Goal: Browse casually: Explore the website without a specific task or goal

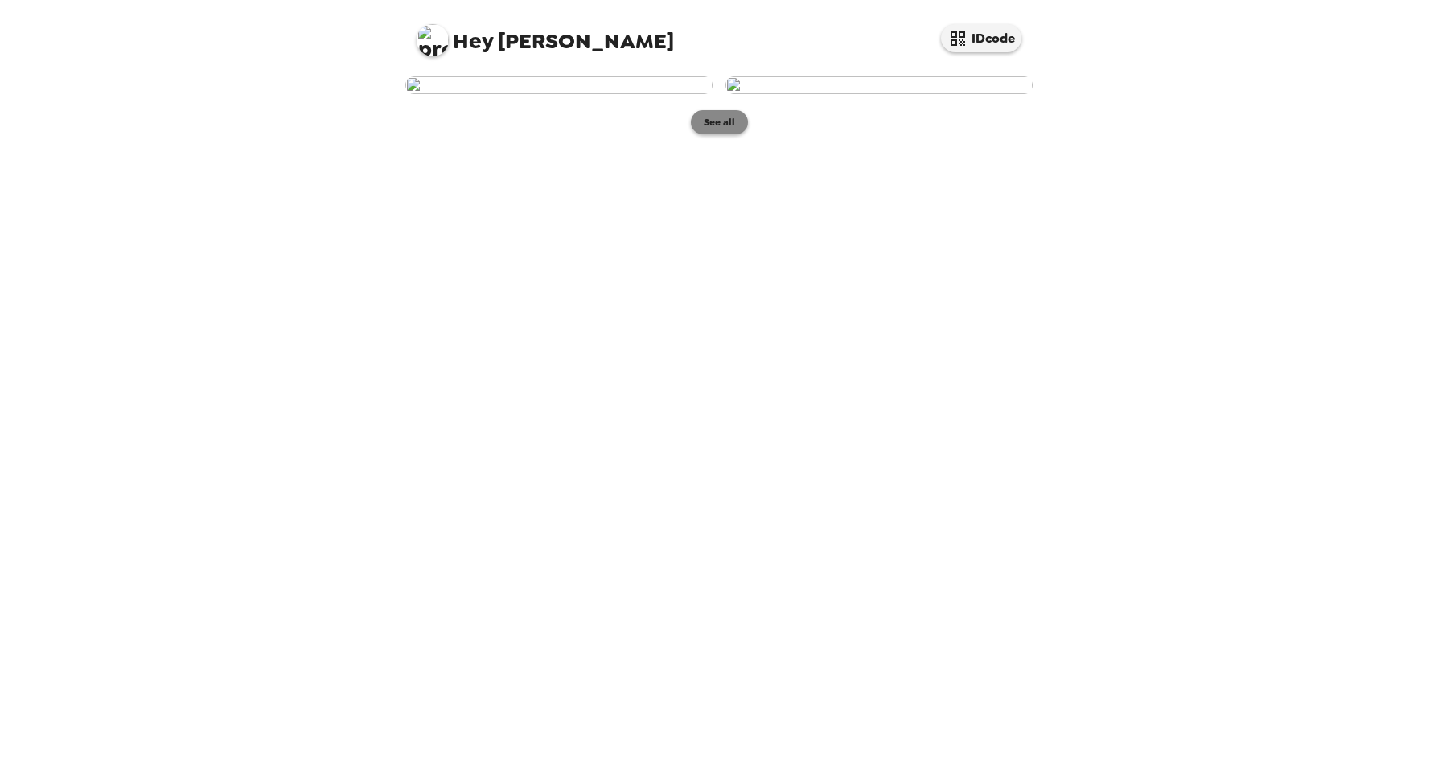
click at [714, 134] on button "See all" at bounding box center [719, 122] width 57 height 24
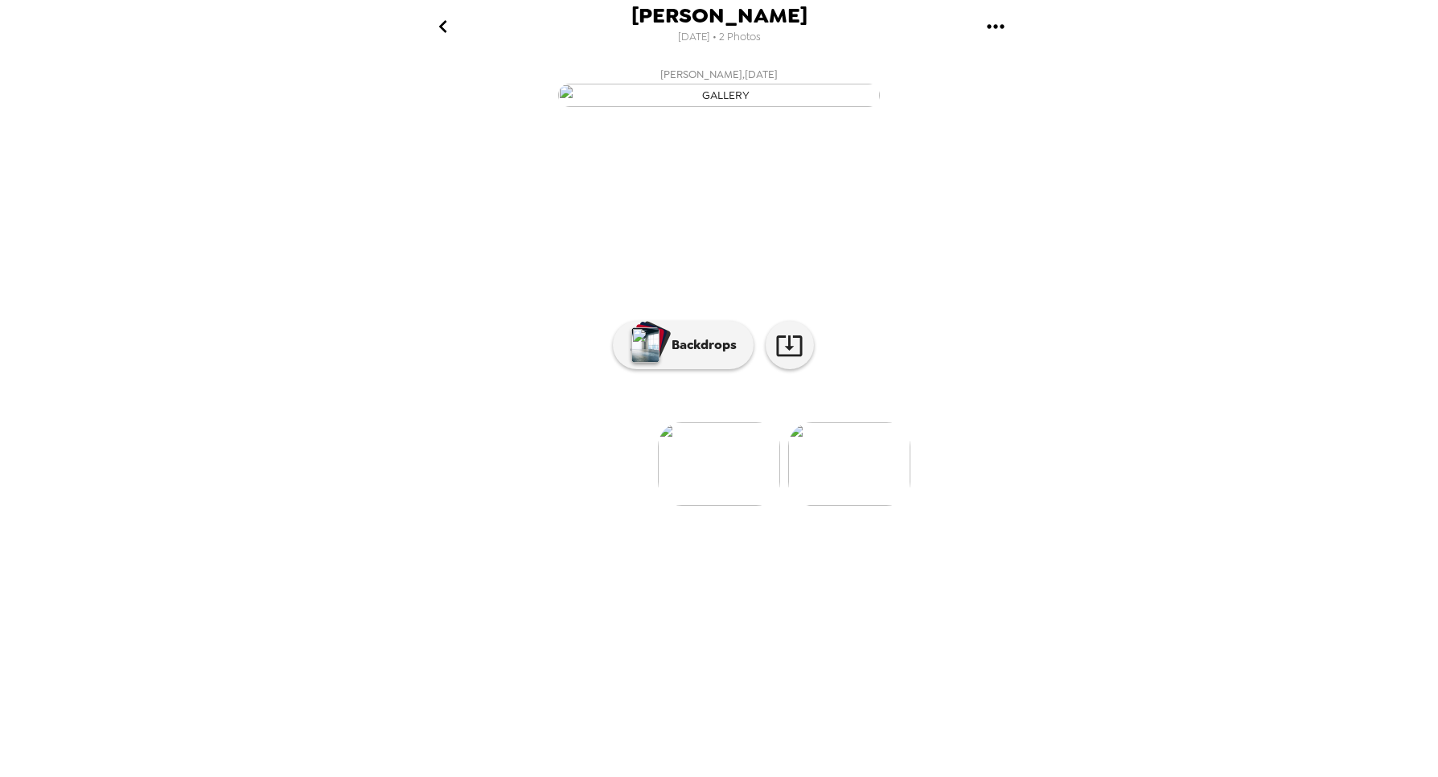
click at [839, 506] on img at bounding box center [849, 464] width 122 height 84
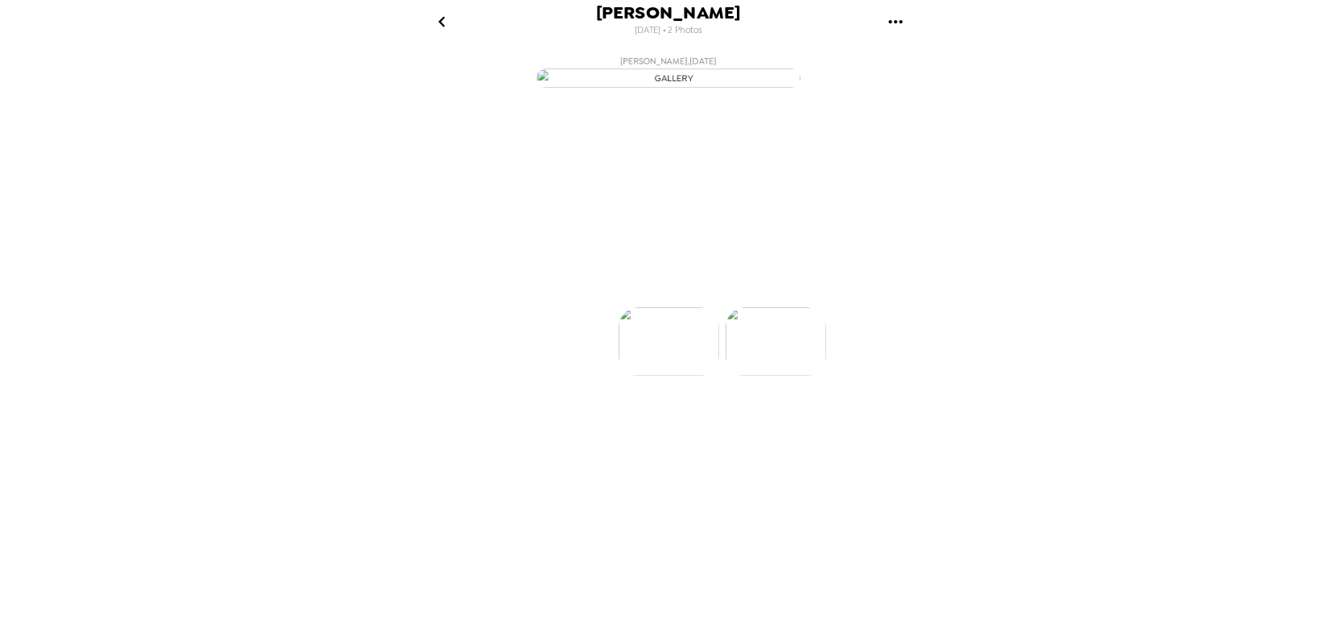
scroll to position [0, 129]
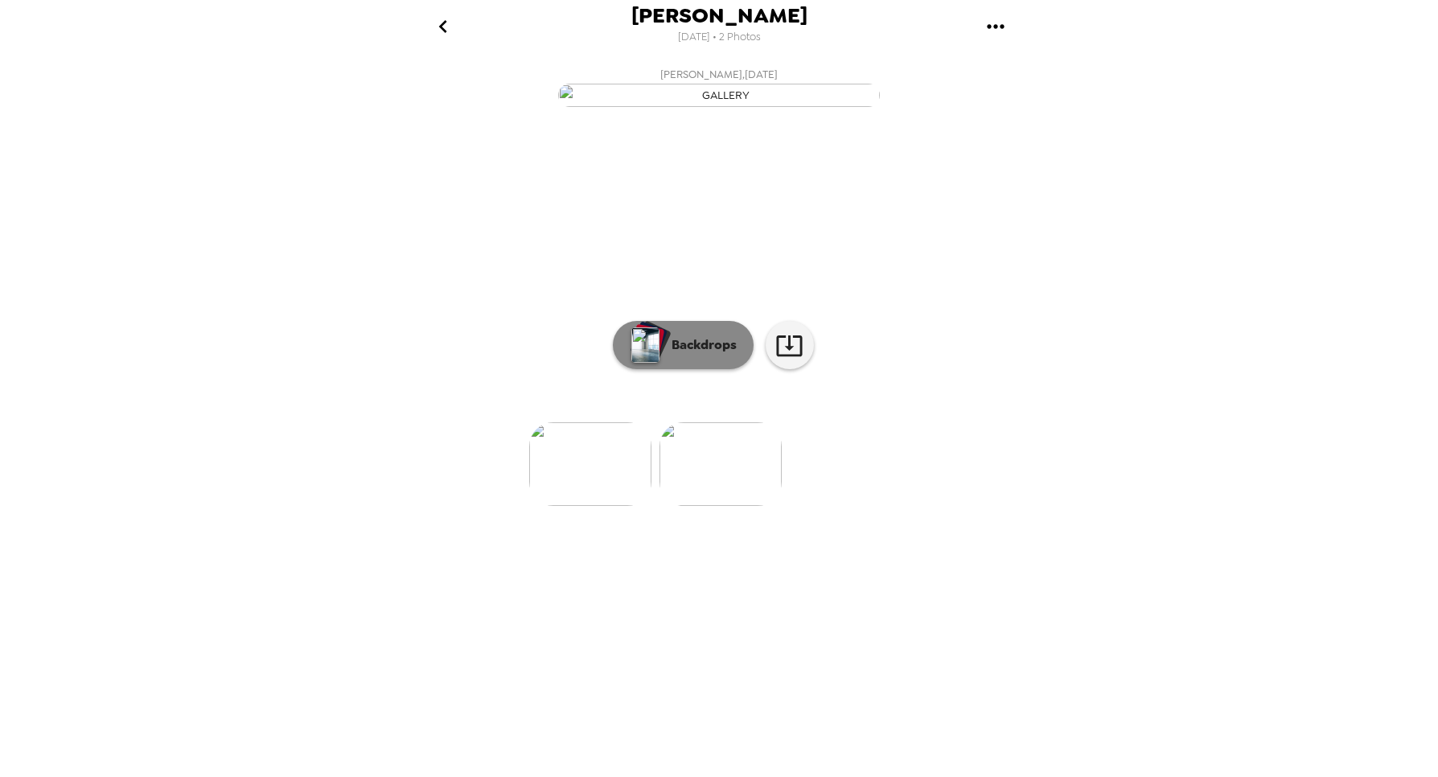
click at [639, 363] on img "button" at bounding box center [645, 344] width 28 height 35
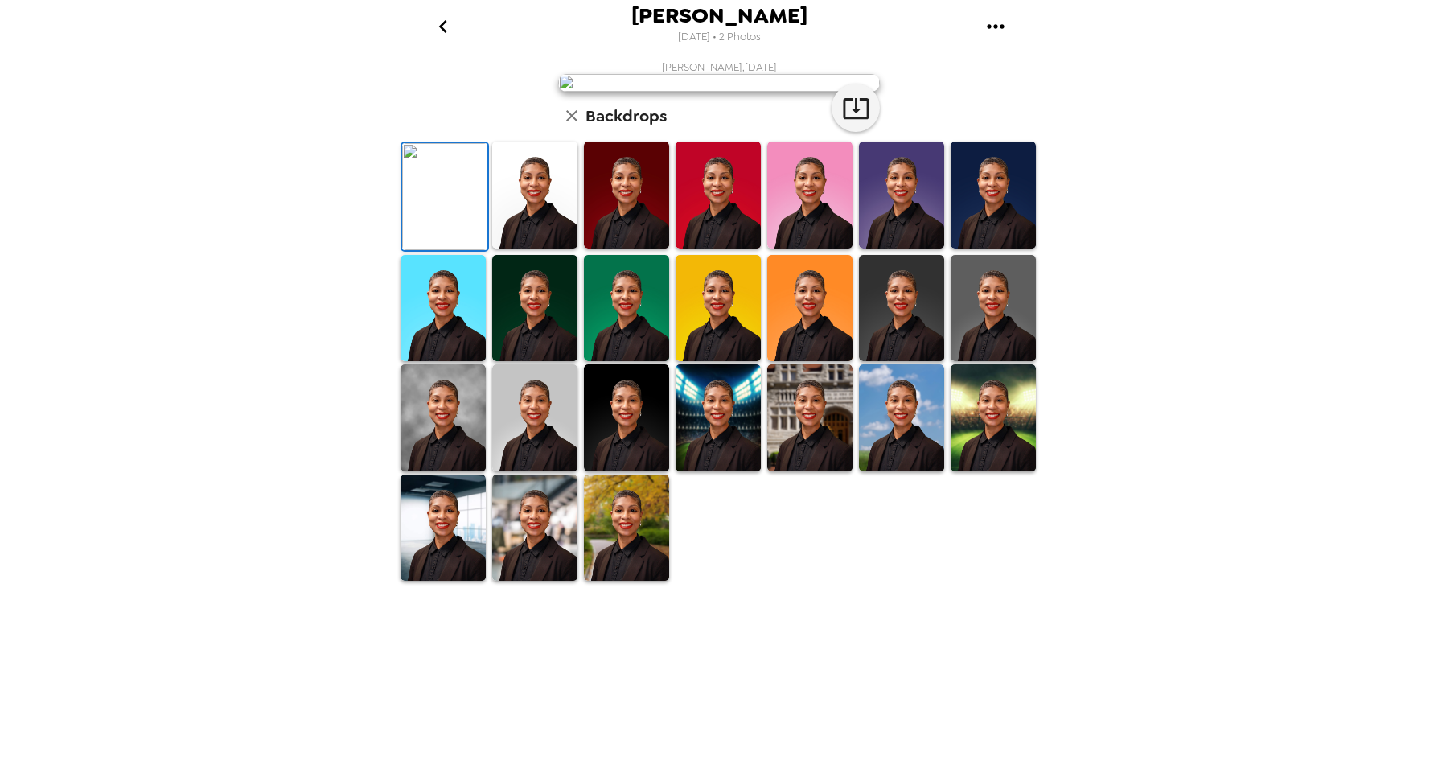
click at [532, 249] on img at bounding box center [534, 195] width 85 height 107
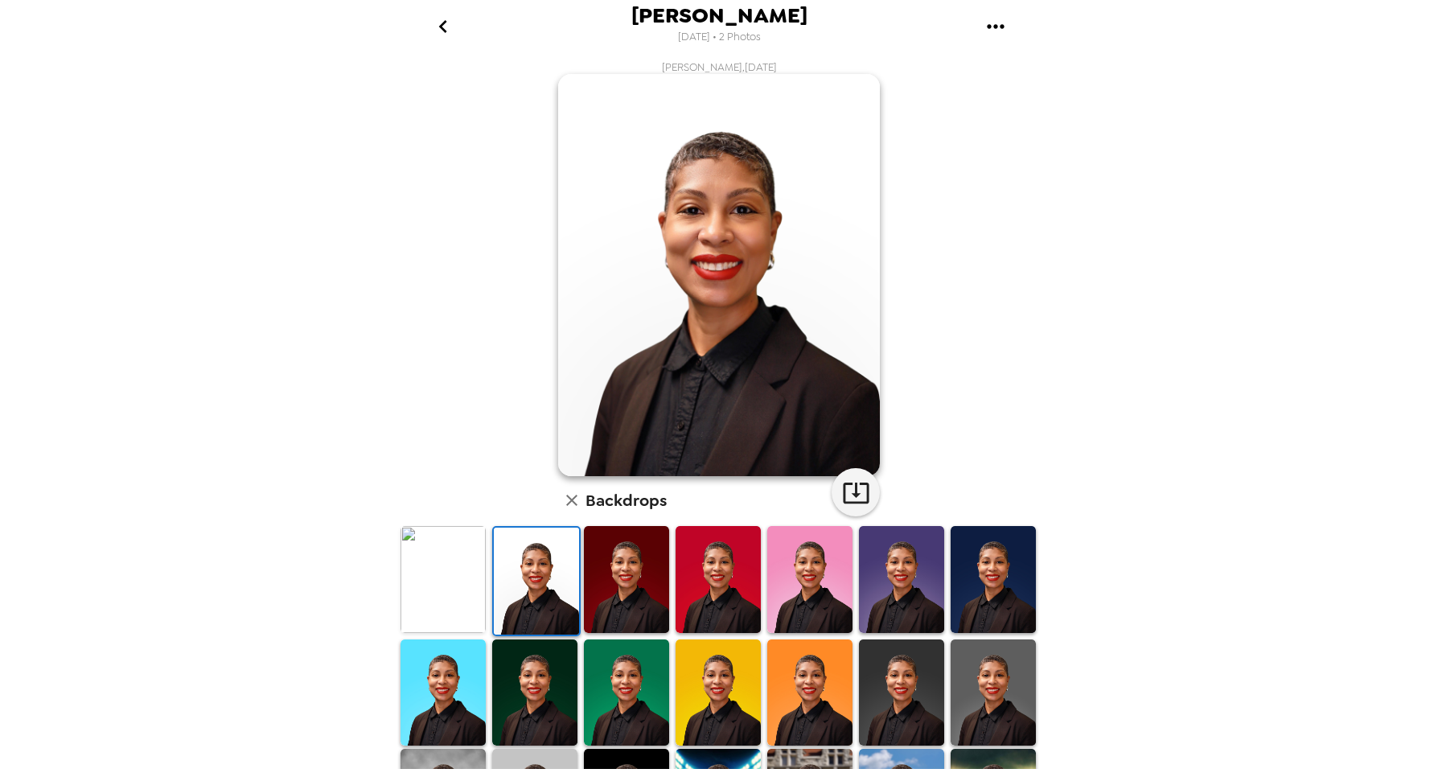
click at [635, 585] on img at bounding box center [626, 579] width 85 height 107
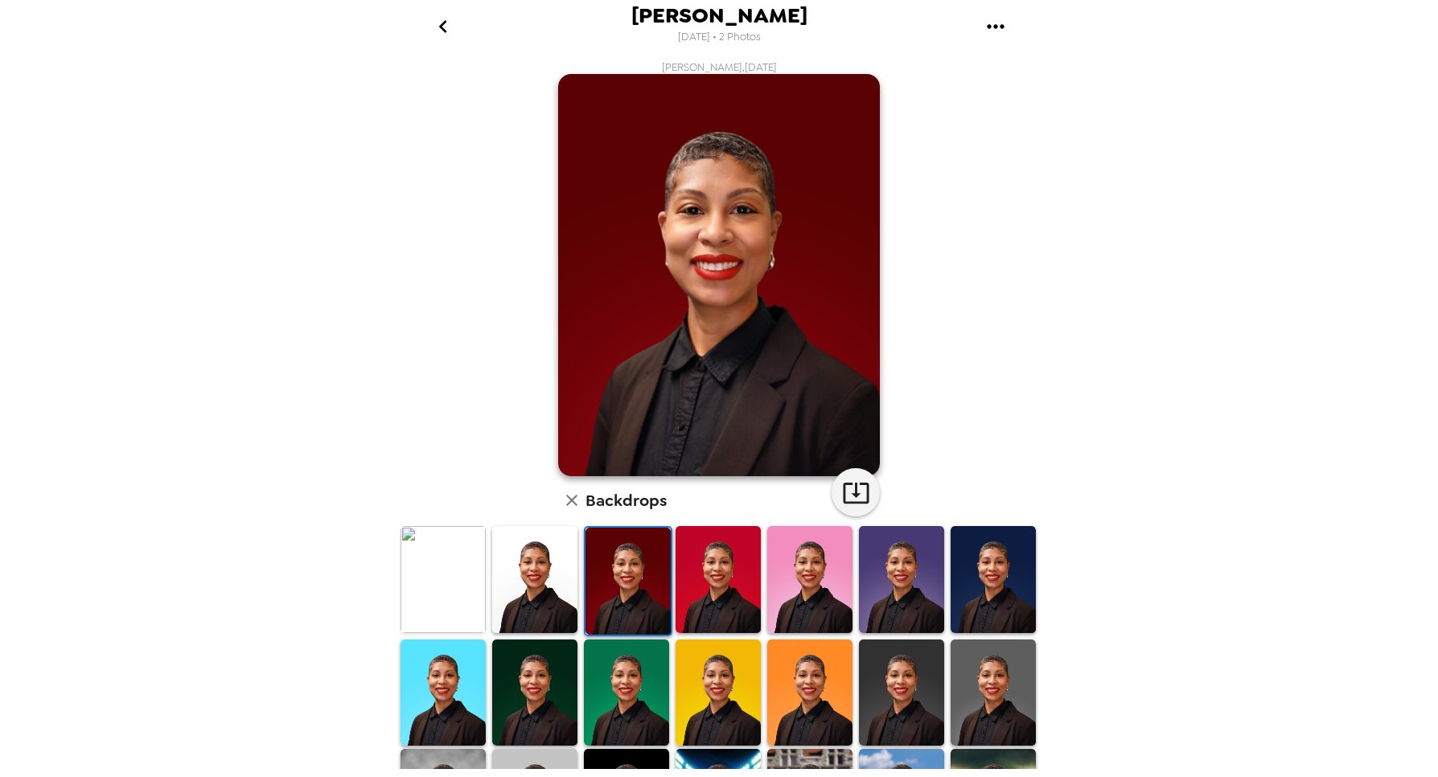
click at [698, 586] on img at bounding box center [718, 579] width 85 height 107
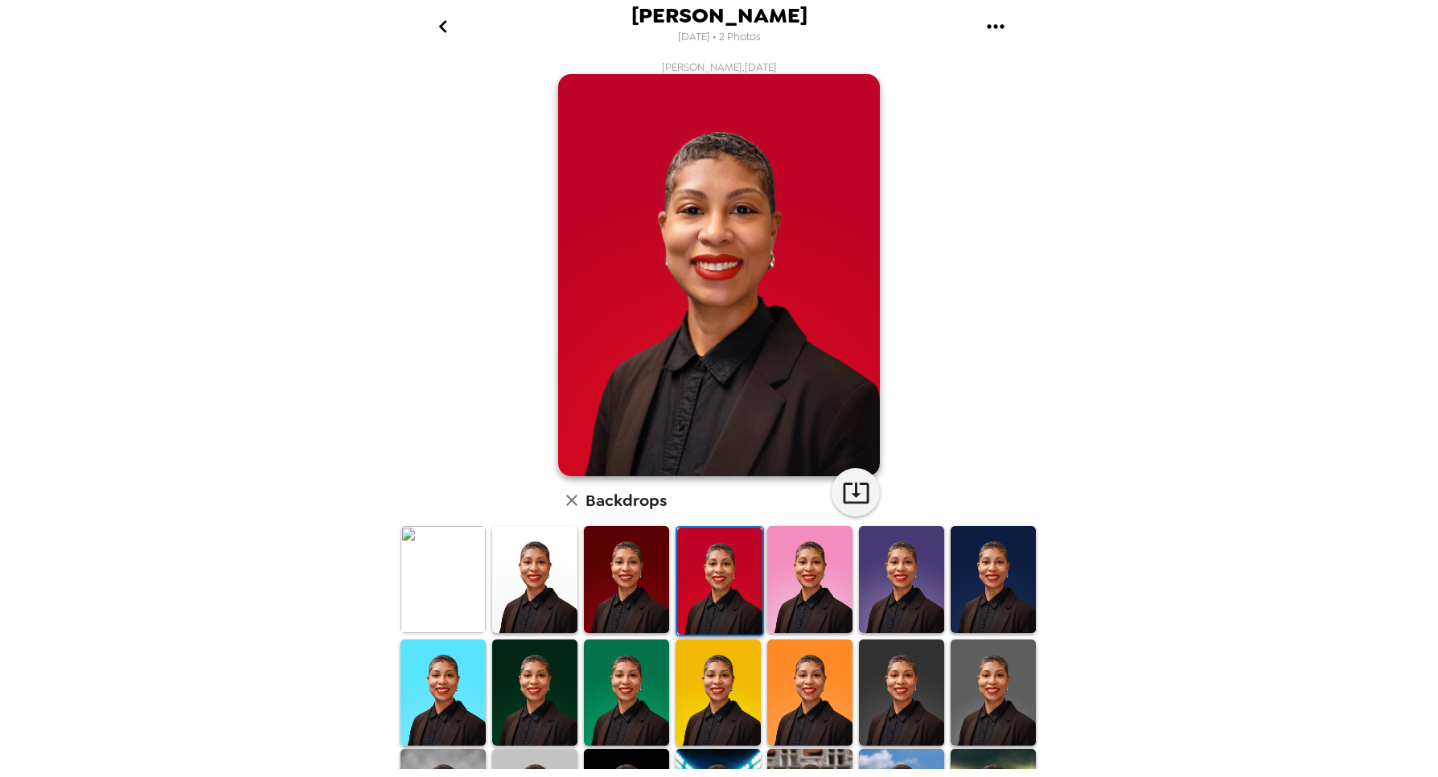
click at [801, 595] on img at bounding box center [809, 579] width 85 height 107
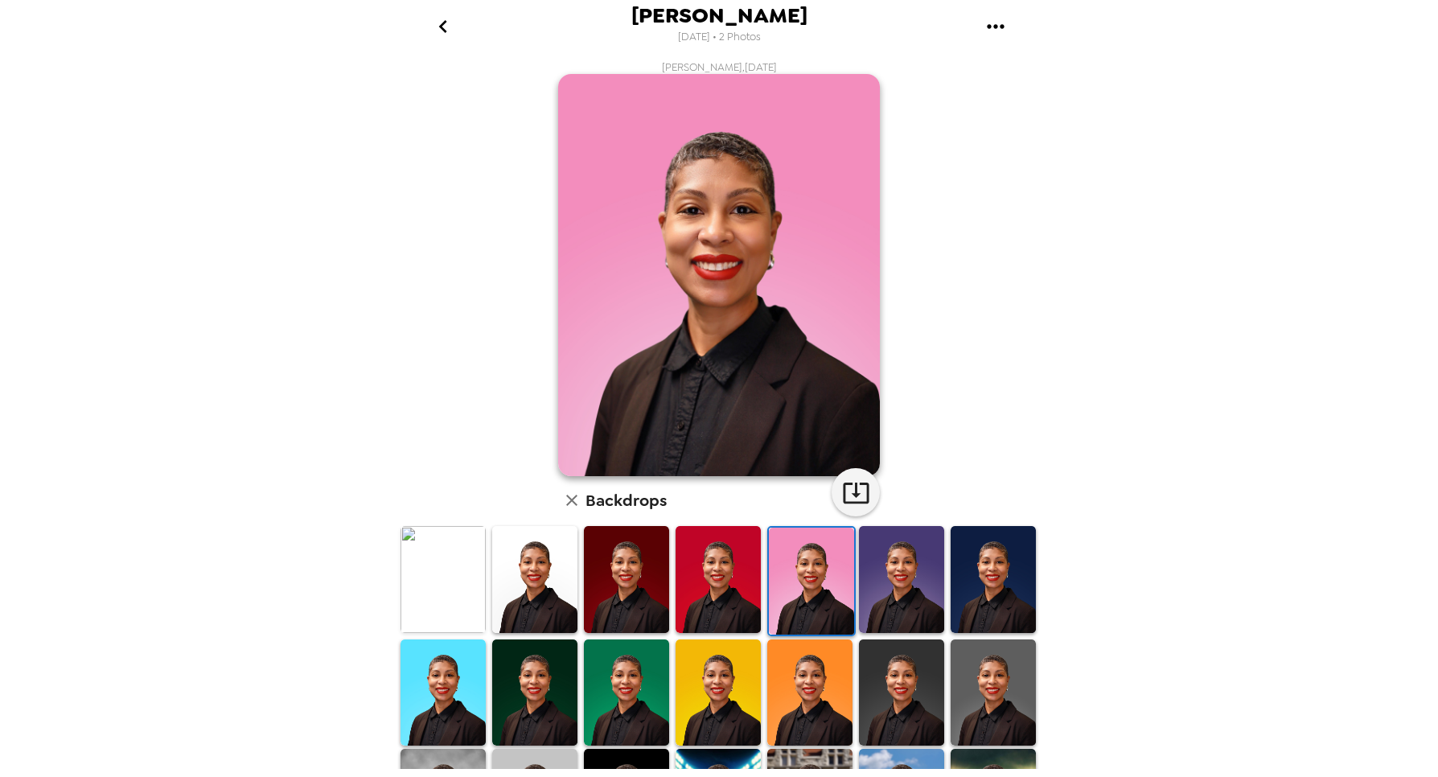
click at [882, 589] on img at bounding box center [901, 579] width 85 height 107
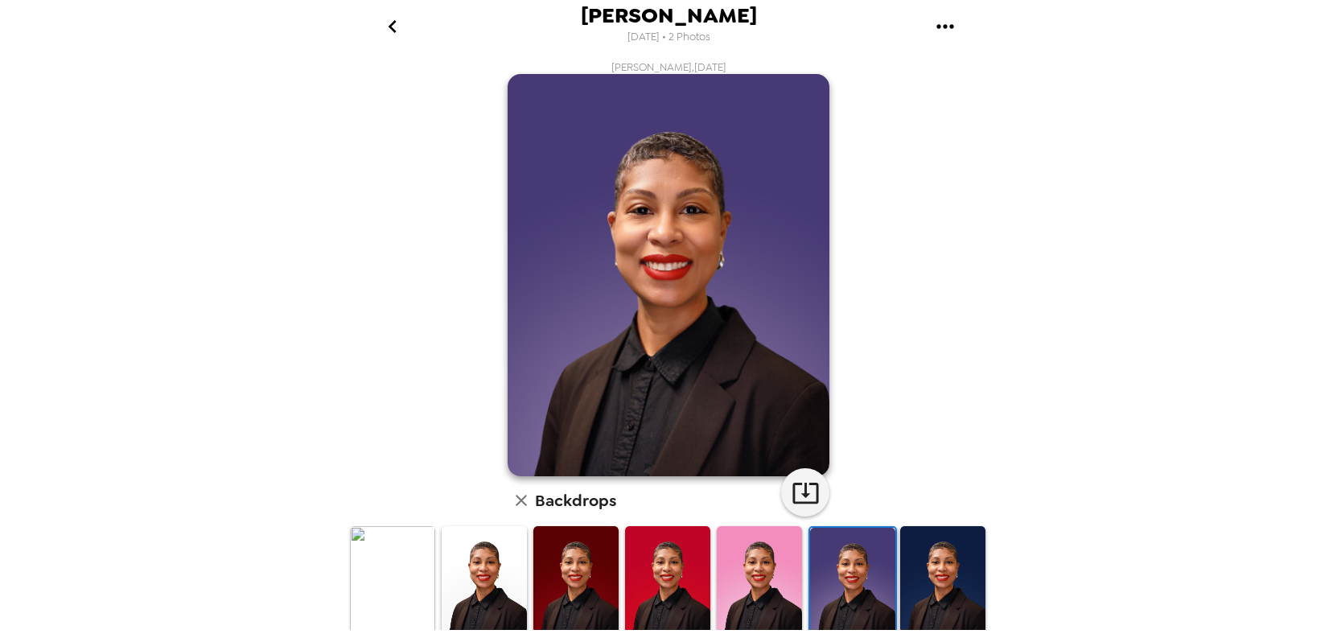
click at [922, 569] on img at bounding box center [942, 579] width 85 height 107
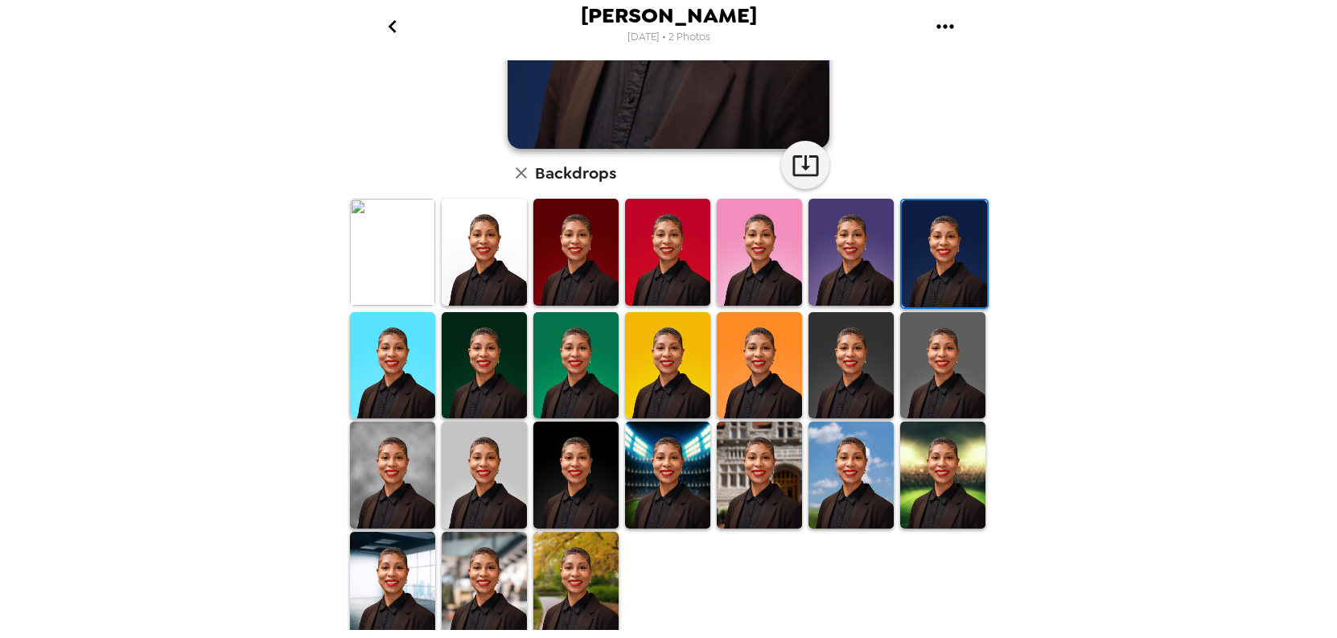
scroll to position [328, 0]
click at [605, 577] on img at bounding box center [575, 584] width 85 height 107
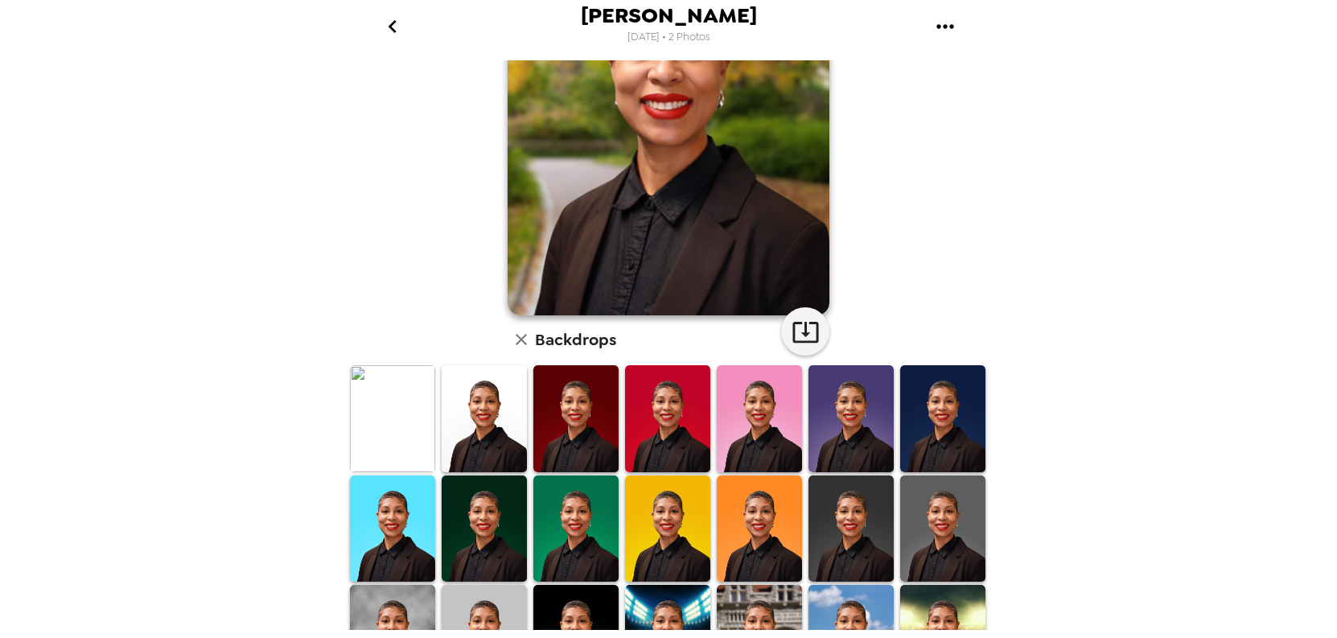
scroll to position [241, 0]
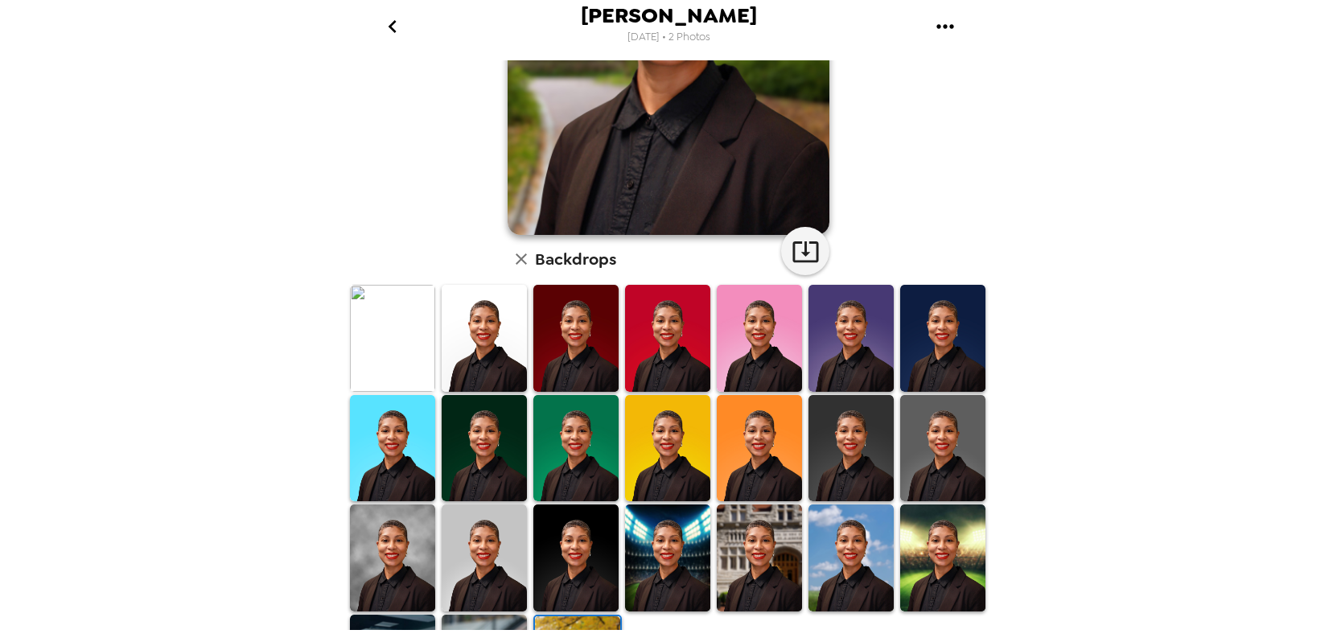
click at [369, 354] on img at bounding box center [392, 338] width 85 height 107
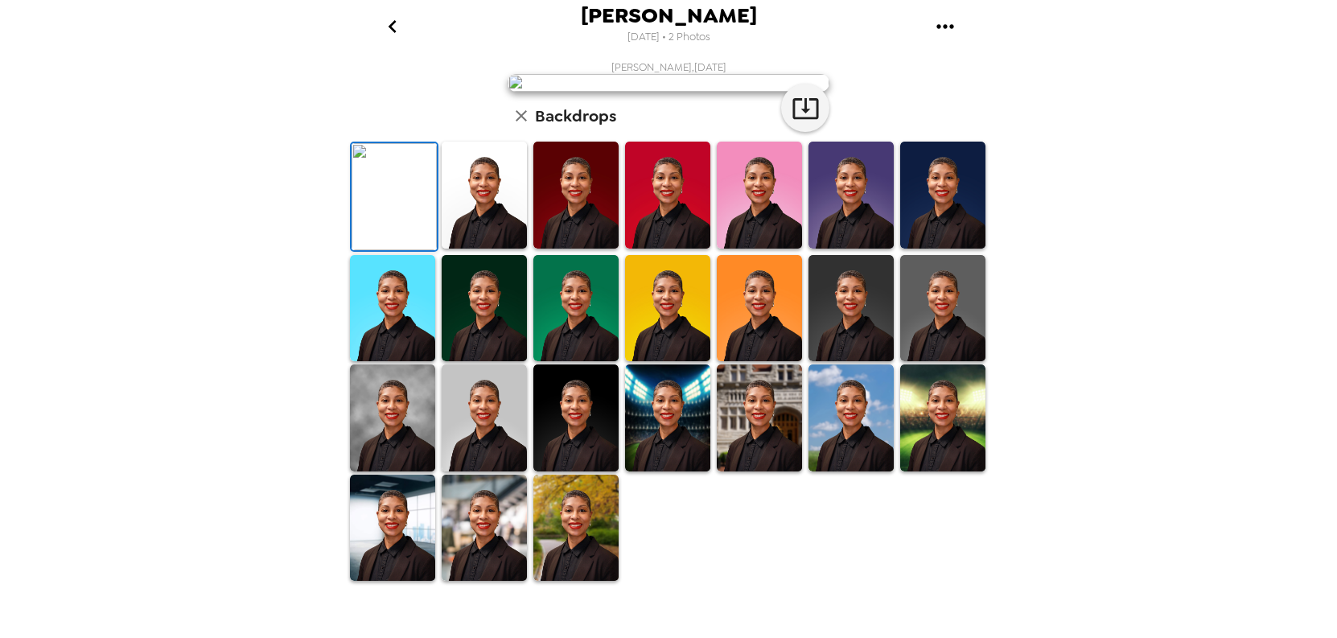
scroll to position [80, 0]
click at [950, 249] on img at bounding box center [942, 195] width 85 height 107
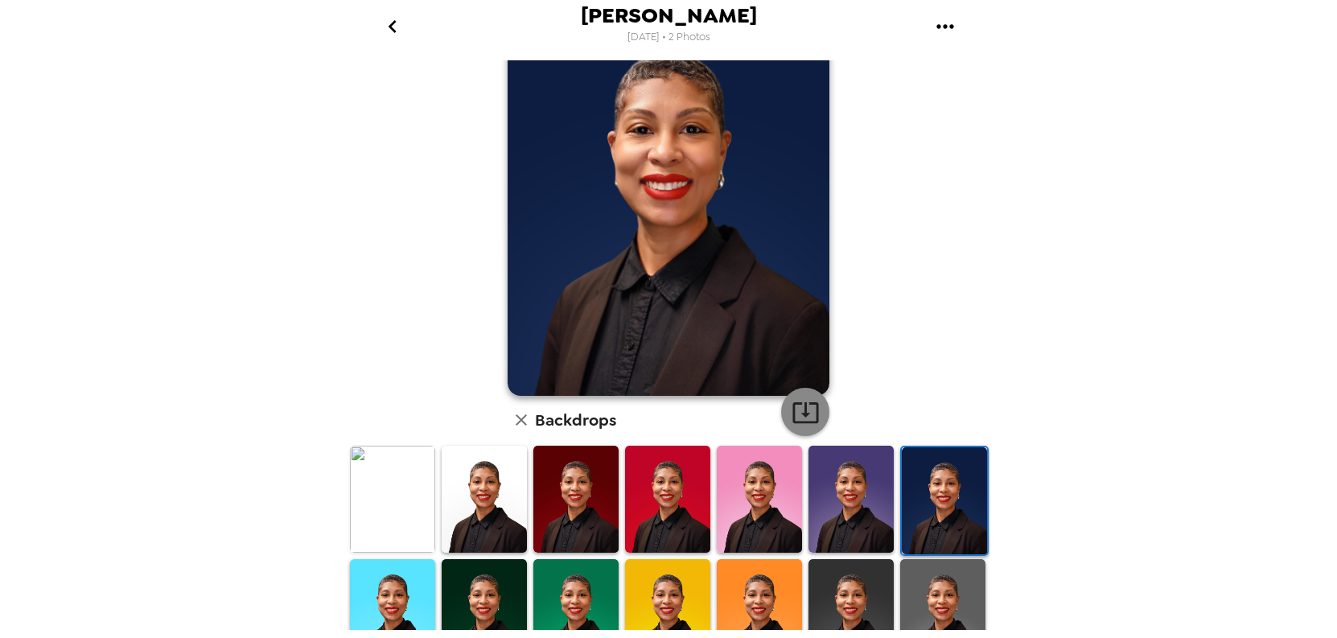
click at [806, 417] on icon "button" at bounding box center [806, 412] width 28 height 28
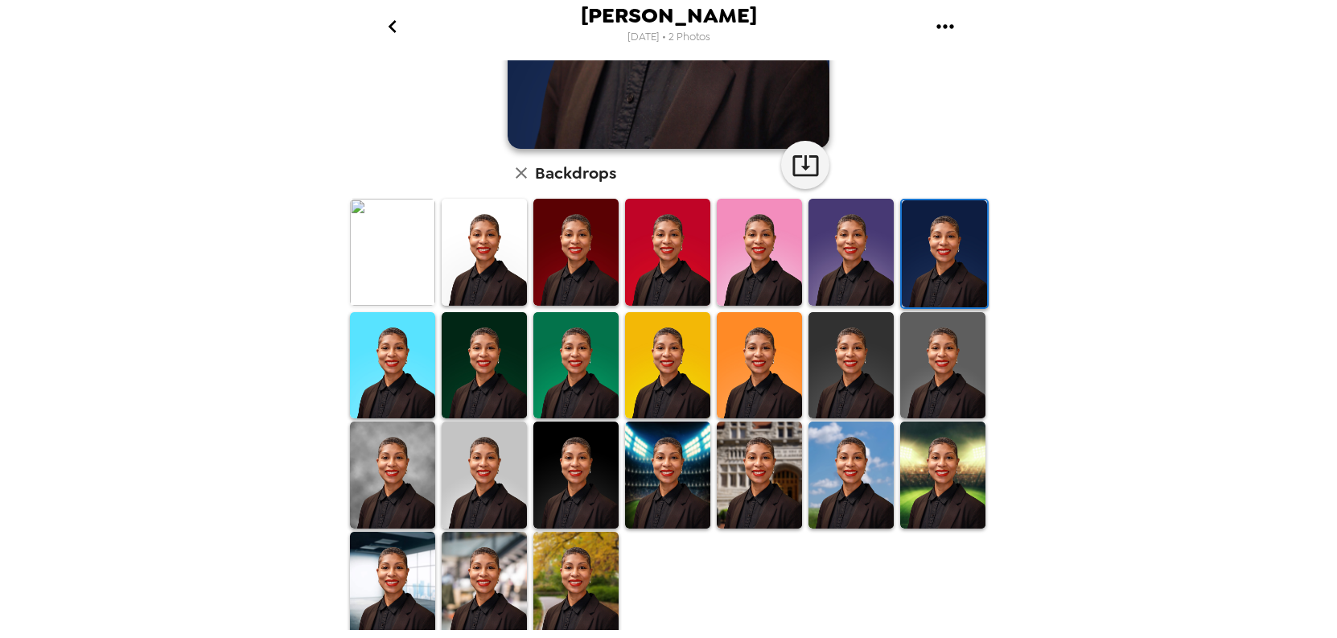
scroll to position [328, 0]
click at [818, 265] on img at bounding box center [850, 251] width 85 height 107
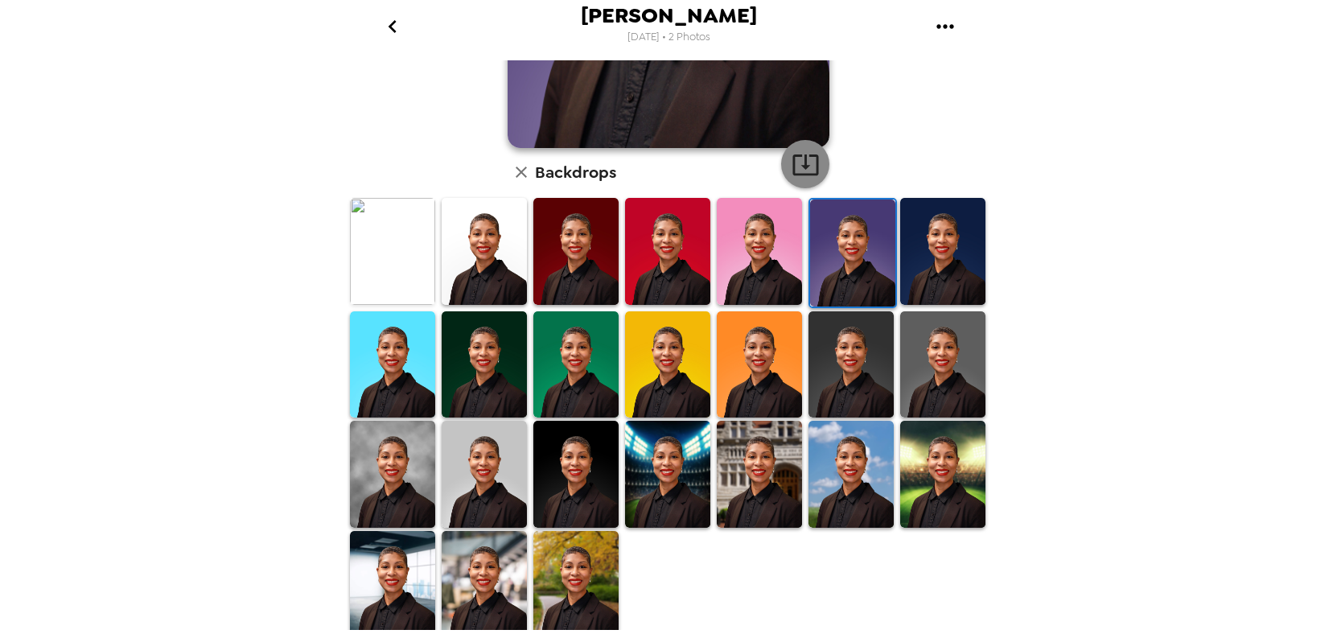
click at [804, 172] on icon "button" at bounding box center [806, 164] width 28 height 28
click at [755, 255] on img at bounding box center [759, 251] width 85 height 107
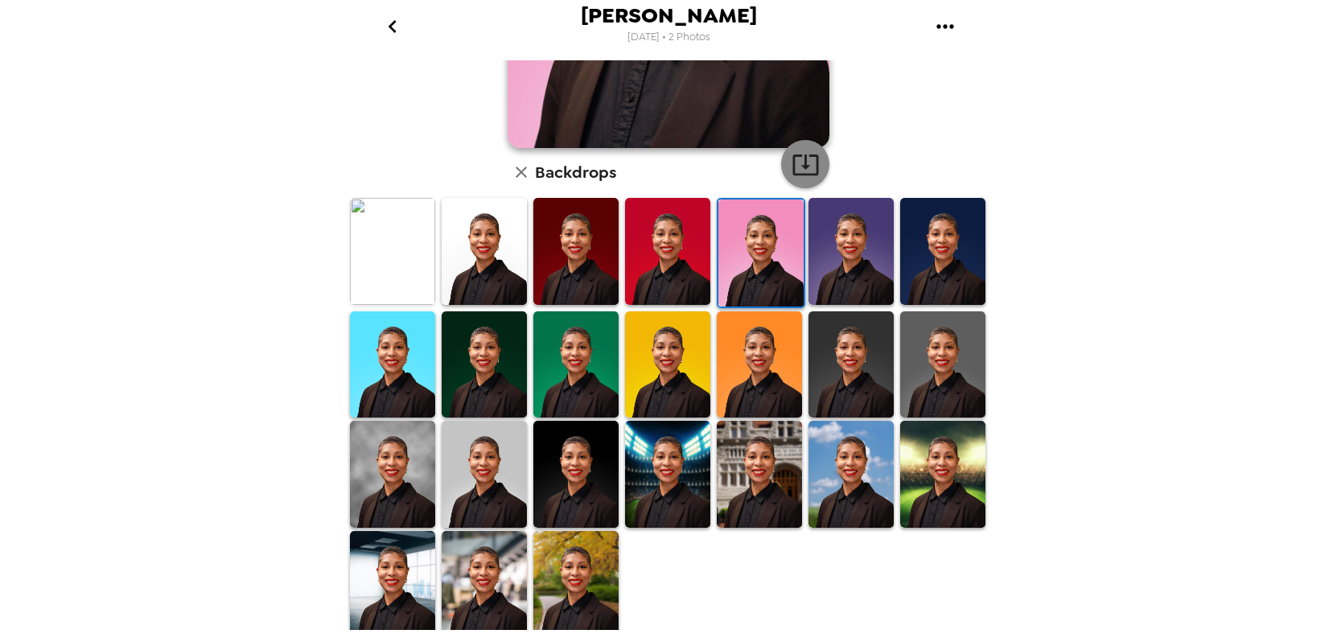
click at [812, 146] on button "button" at bounding box center [805, 164] width 48 height 48
click at [656, 241] on img at bounding box center [667, 251] width 85 height 107
